Goal: Task Accomplishment & Management: Use online tool/utility

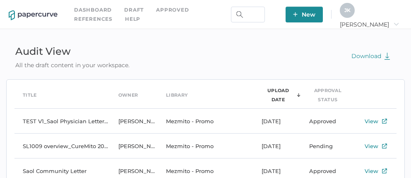
click at [351, 10] on span "J K" at bounding box center [348, 10] width 6 height 6
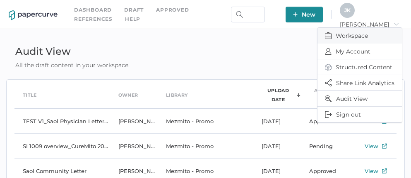
click at [350, 33] on span "Workspace" at bounding box center [360, 36] width 70 height 16
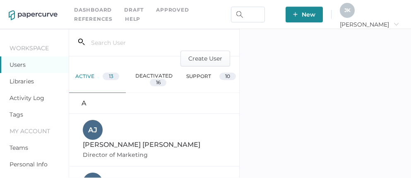
click at [27, 97] on link "Activity Log" at bounding box center [27, 97] width 35 height 7
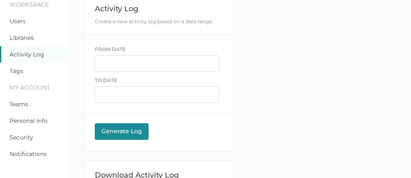
scroll to position [44, 0]
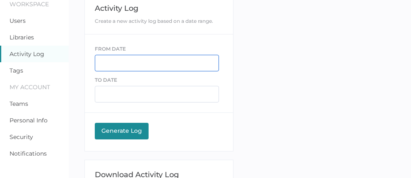
click at [111, 60] on input "text" at bounding box center [157, 63] width 124 height 17
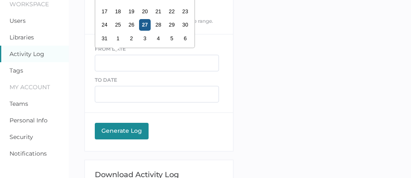
click at [145, 27] on div "27" at bounding box center [144, 24] width 11 height 11
type input "08/27/2025"
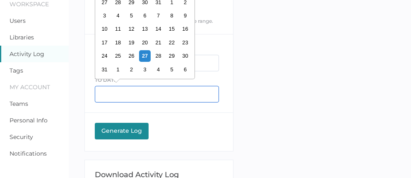
click at [114, 92] on input "text" at bounding box center [157, 94] width 124 height 17
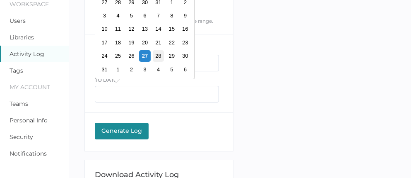
click at [158, 58] on div "28" at bounding box center [157, 55] width 11 height 11
type input "08/28/2025"
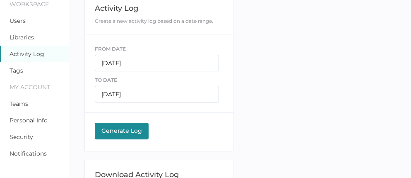
click at [115, 133] on div "Generate Log" at bounding box center [122, 130] width 46 height 7
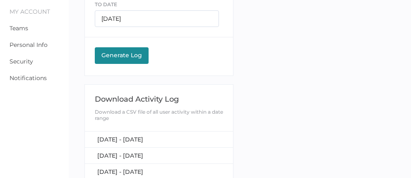
scroll to position [120, 0]
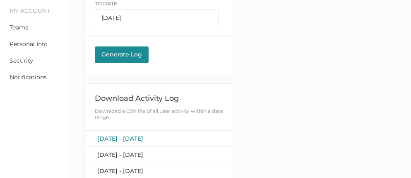
click at [122, 136] on span "August 27, 2025 - August 28, 2025" at bounding box center [120, 138] width 46 height 7
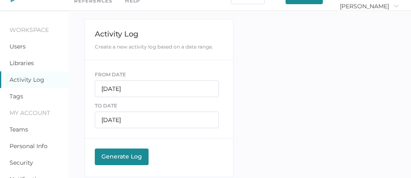
scroll to position [0, 0]
